Goal: Find specific page/section

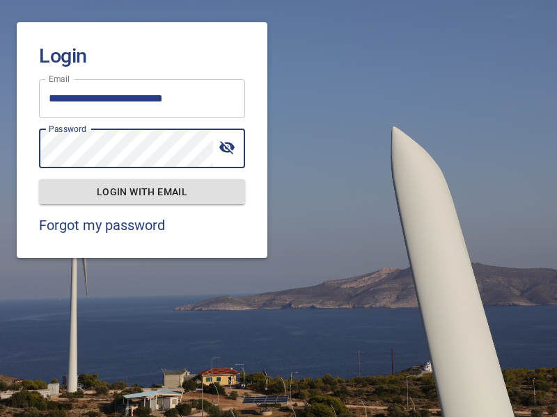
click at [142, 191] on span "Login with email" at bounding box center [142, 192] width 184 height 17
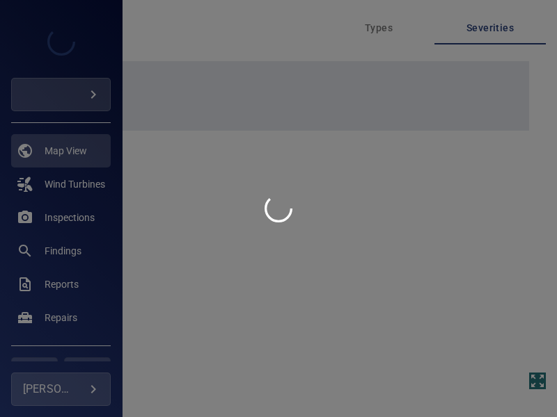
type input "****"
